Goal: Task Accomplishment & Management: Use online tool/utility

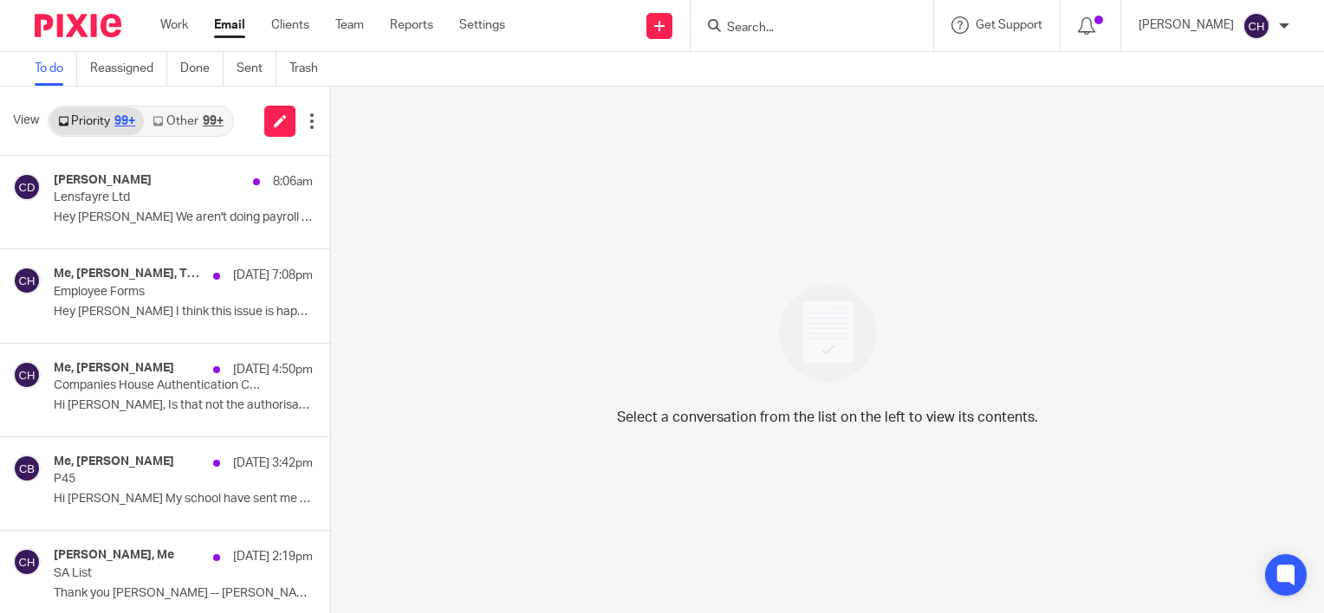
click at [881, 28] on input "Search" at bounding box center [803, 29] width 156 height 16
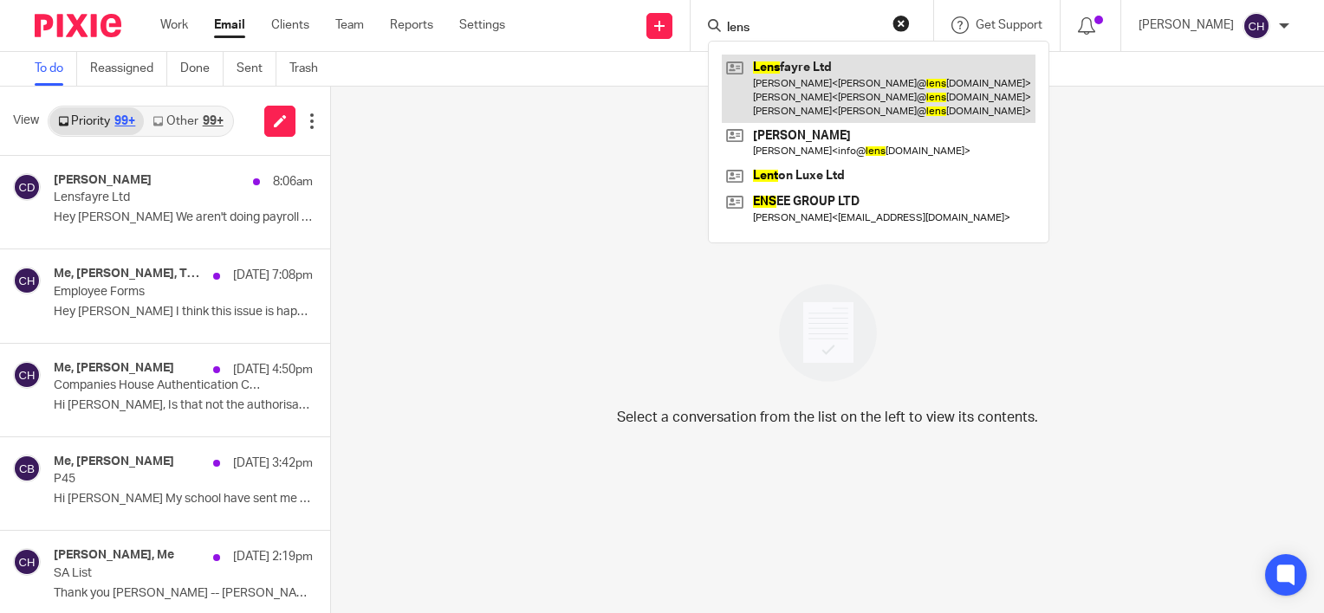
type input "lens"
click at [892, 75] on link at bounding box center [879, 89] width 314 height 68
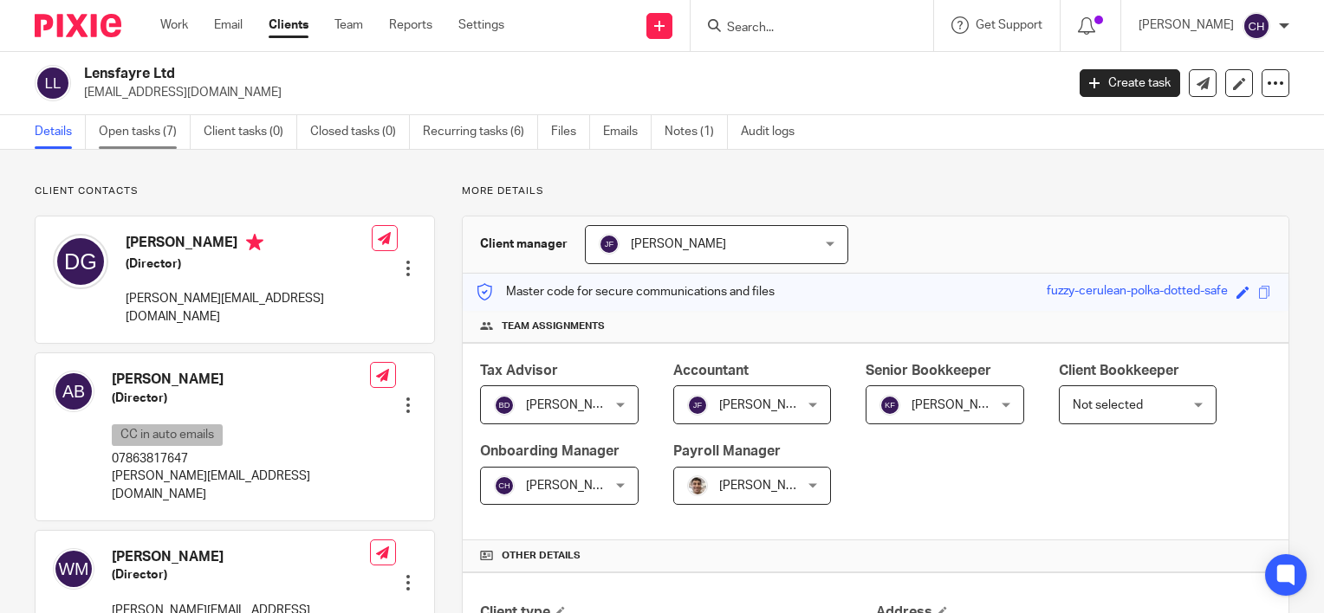
click at [134, 126] on link "Open tasks (7)" at bounding box center [145, 132] width 92 height 34
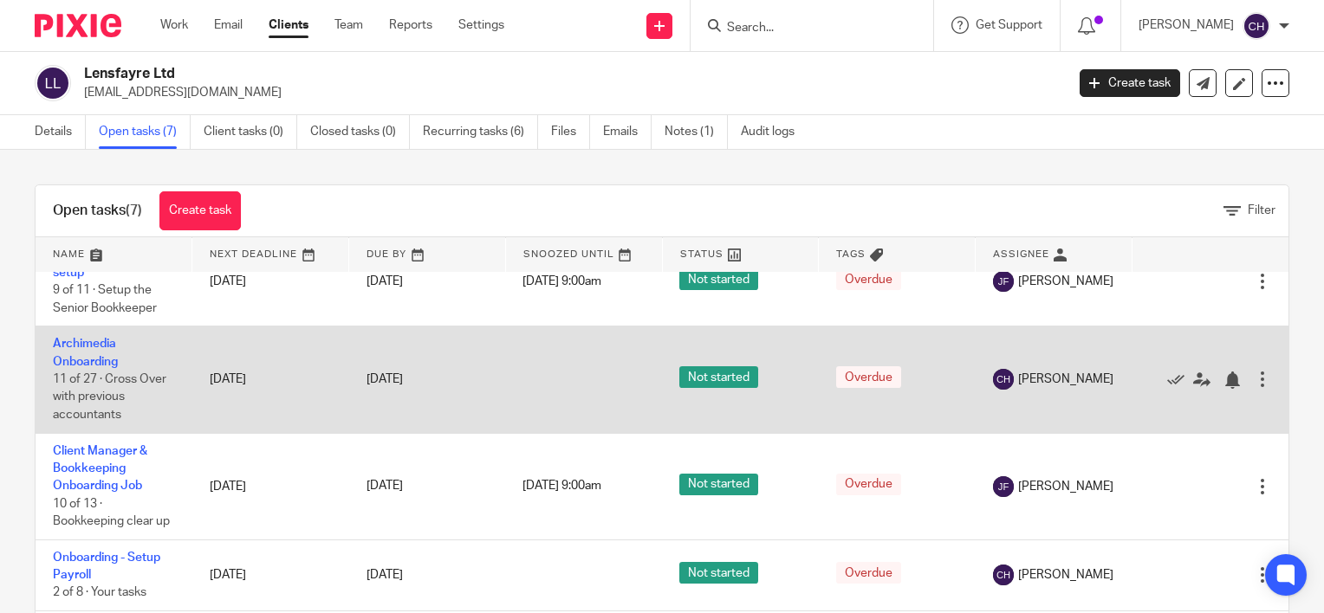
scroll to position [87, 0]
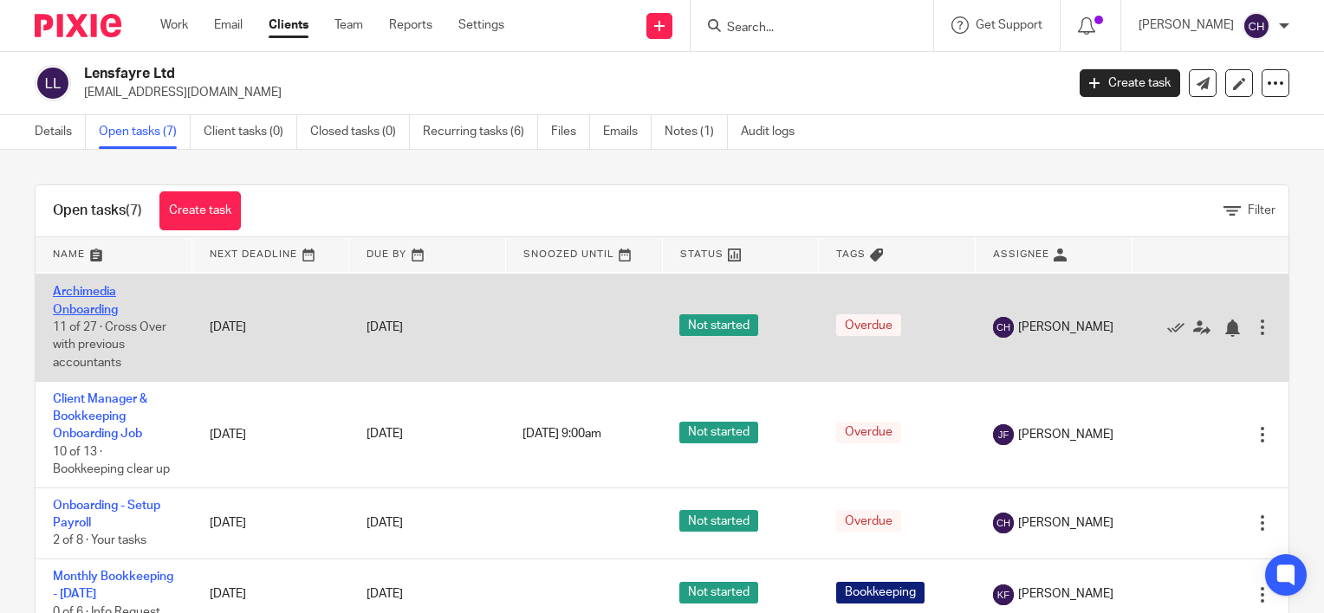
click at [81, 297] on link "Archimedia Onboarding" at bounding box center [85, 300] width 65 height 29
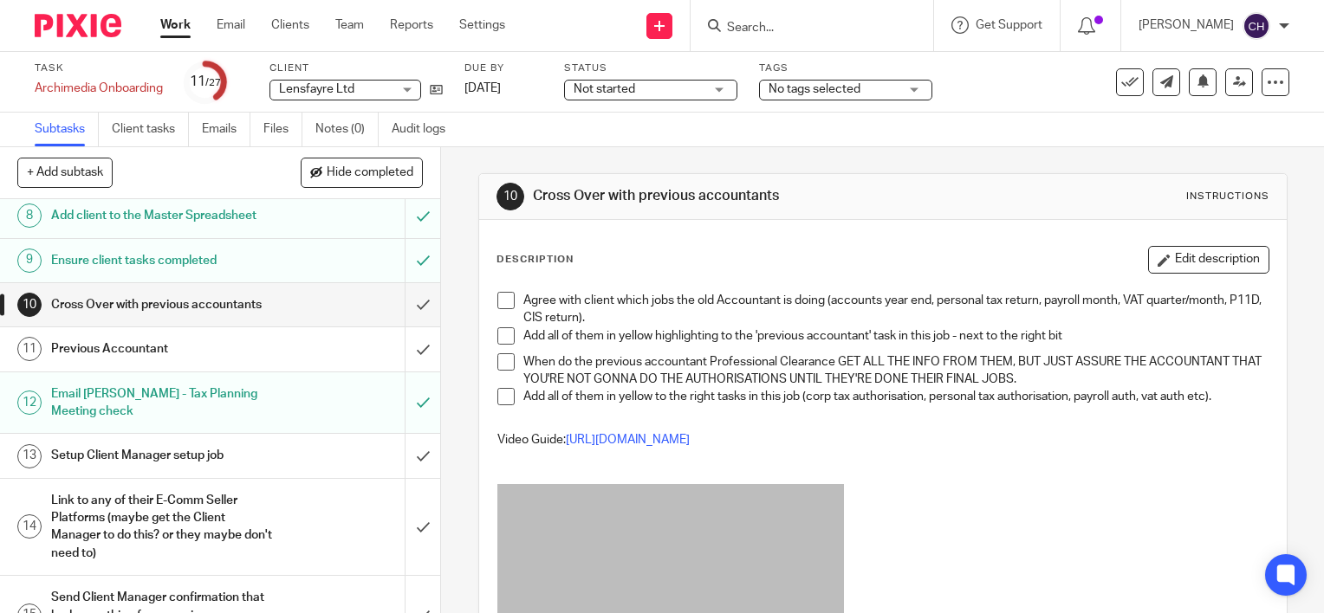
scroll to position [347, 0]
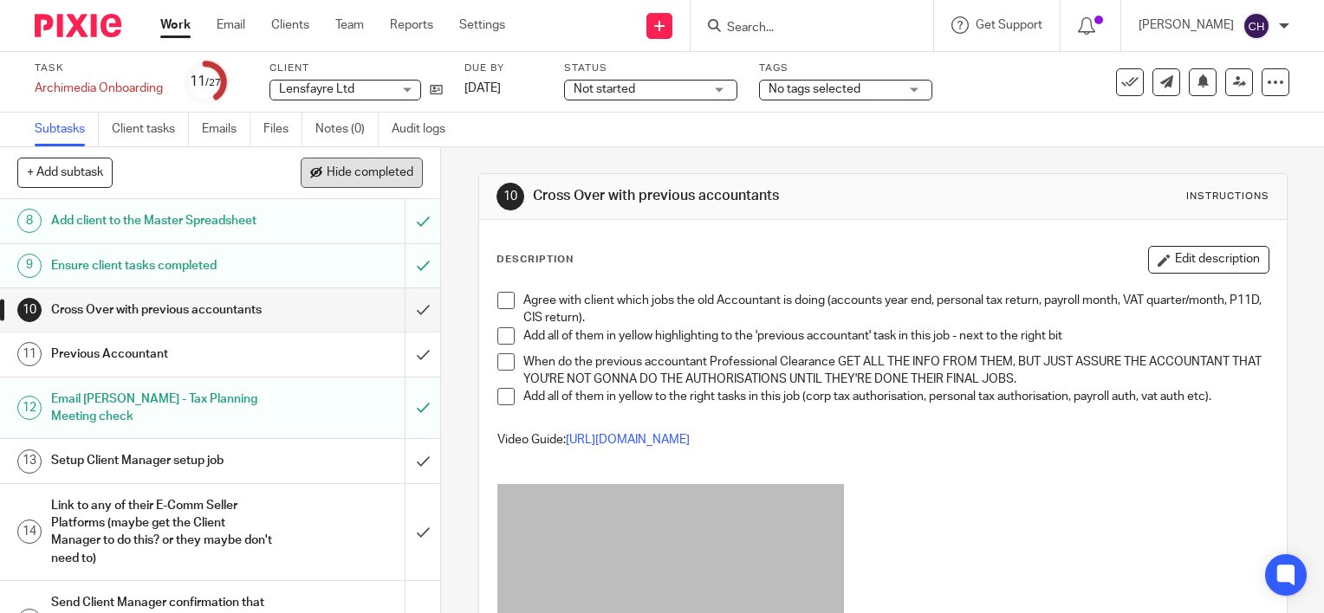
click at [336, 184] on button "Hide completed" at bounding box center [362, 172] width 122 height 29
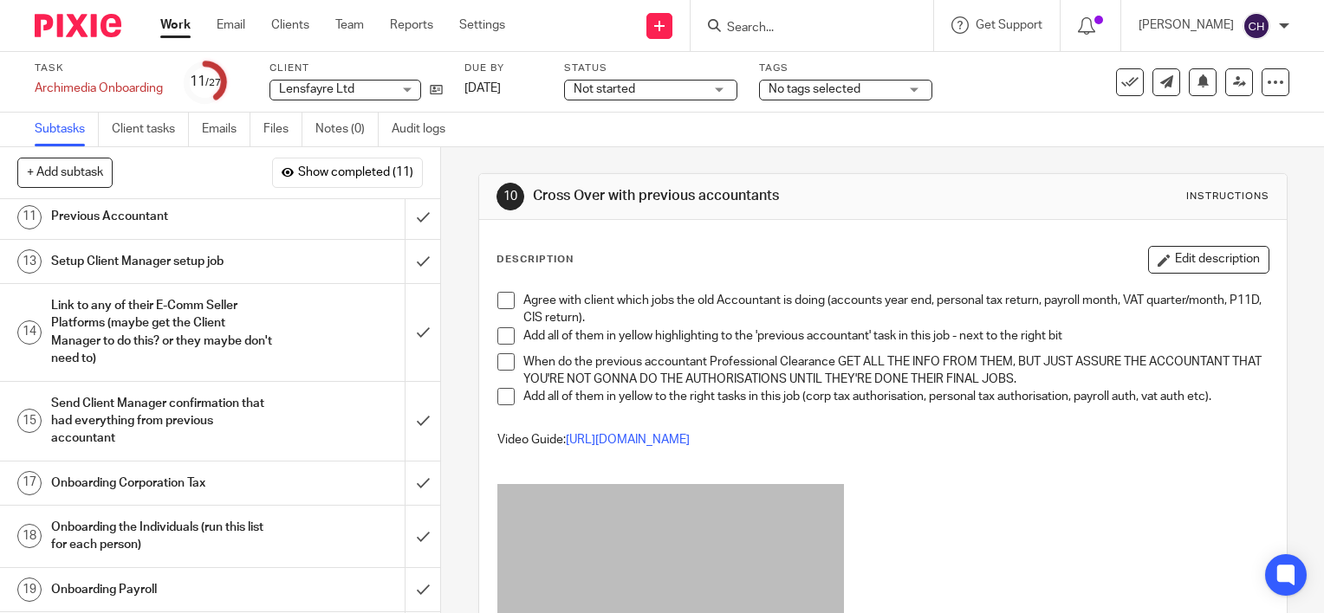
scroll to position [87, 0]
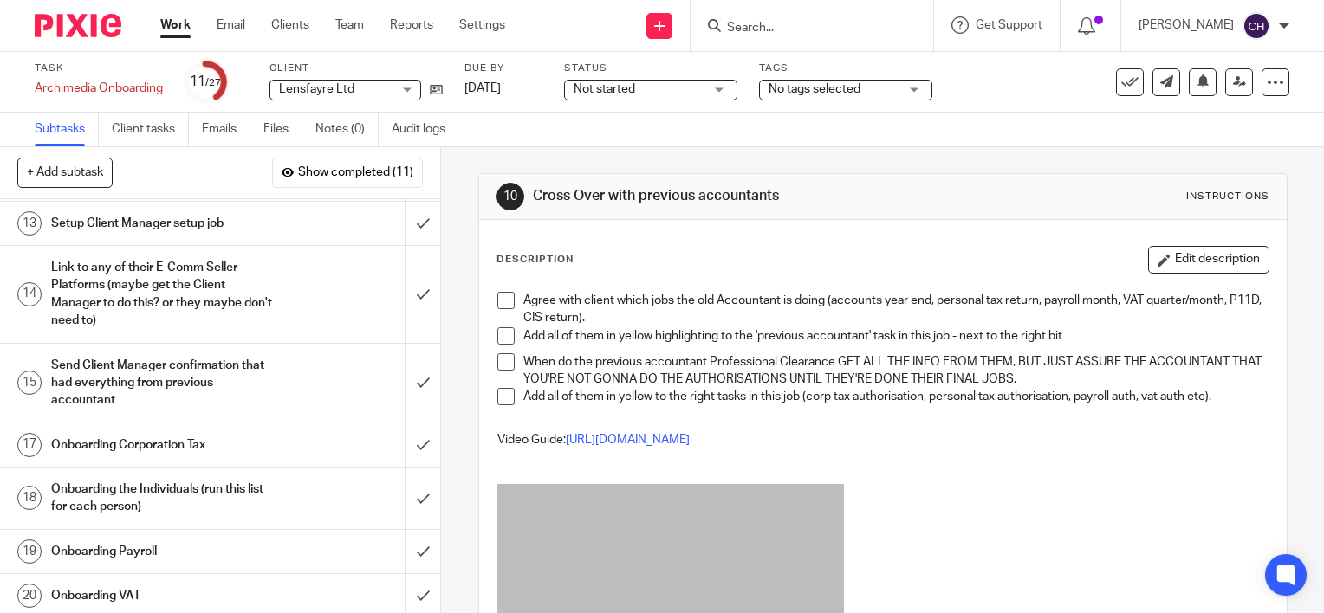
click at [227, 564] on link "19 Onboarding Payroll" at bounding box center [202, 551] width 405 height 43
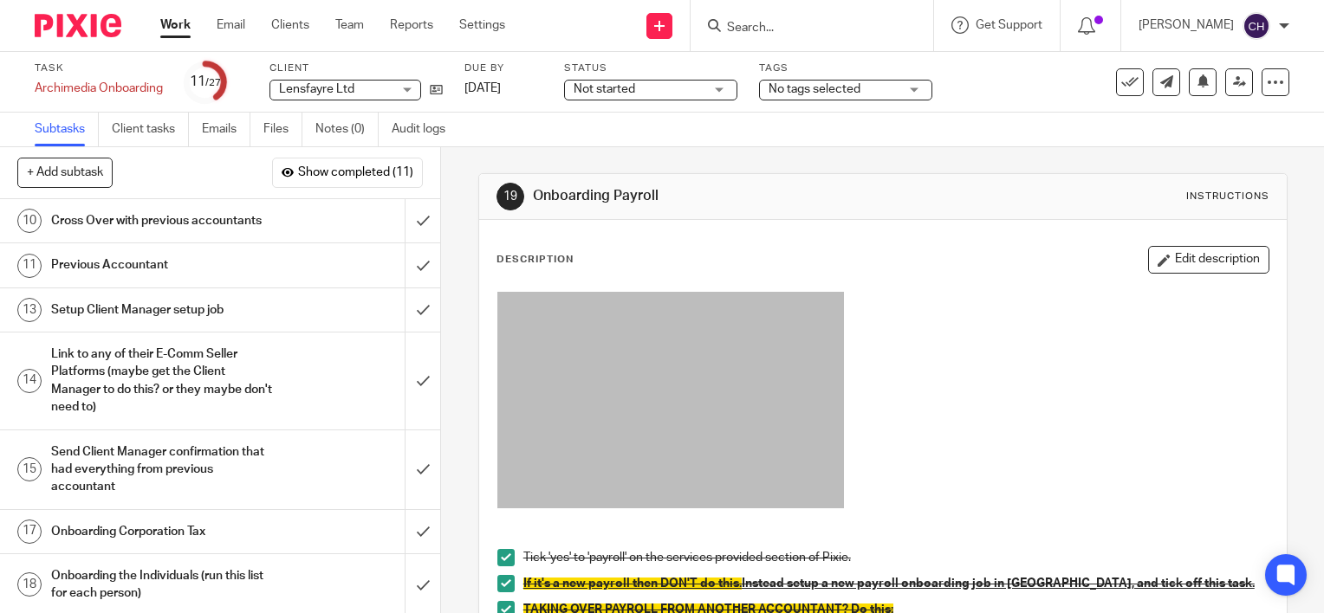
click at [83, 24] on img at bounding box center [78, 25] width 87 height 23
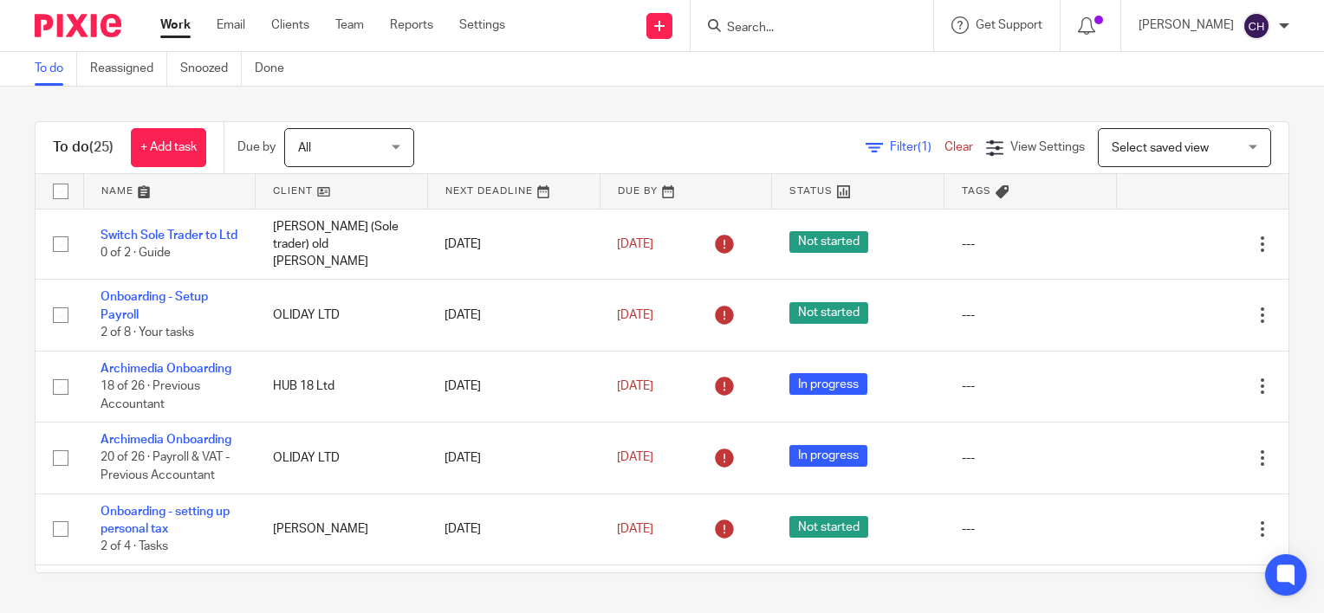
click at [112, 185] on link at bounding box center [170, 191] width 172 height 35
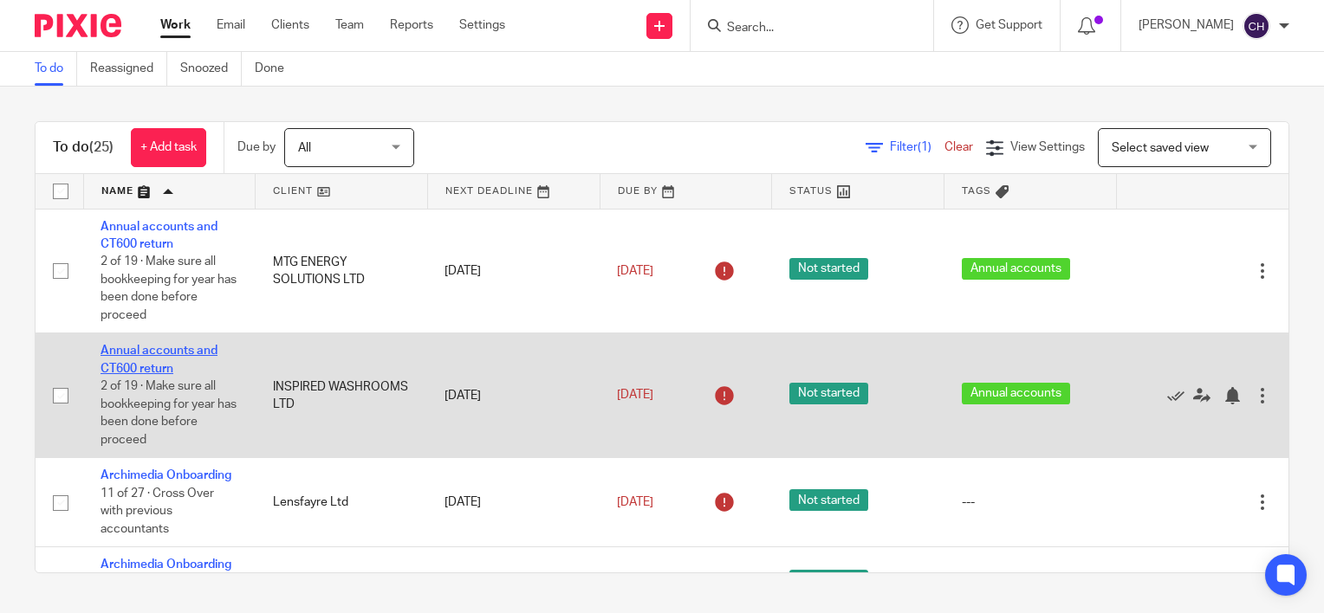
click at [133, 367] on link "Annual accounts and CT600 return" at bounding box center [158, 359] width 117 height 29
